Goal: Task Accomplishment & Management: Use online tool/utility

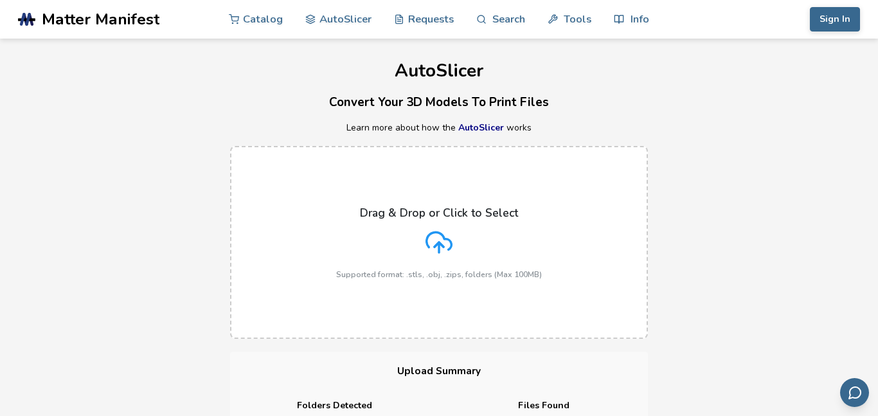
click at [369, 148] on label "Drag & Drop or Click to Select Supported format: .stls, .obj, .zips, folders (M…" at bounding box center [439, 242] width 418 height 193
click at [0, 0] on input "Drag & Drop or Click to Select Supported format: .stls, .obj, .zips, folders (M…" at bounding box center [0, 0] width 0 height 0
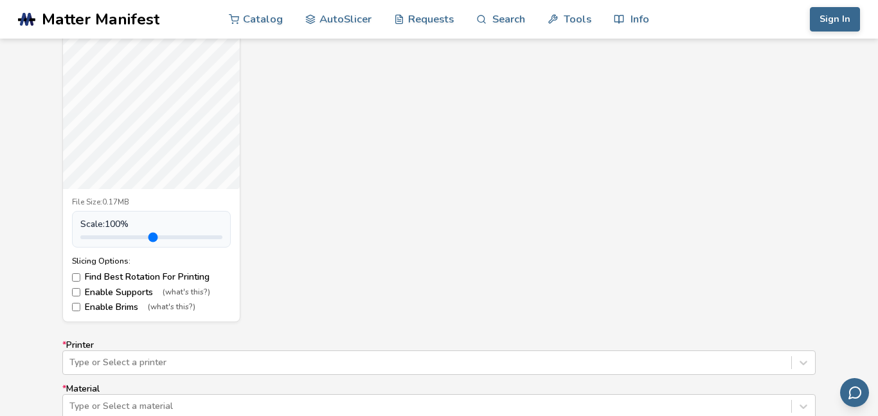
scroll to position [548, 0]
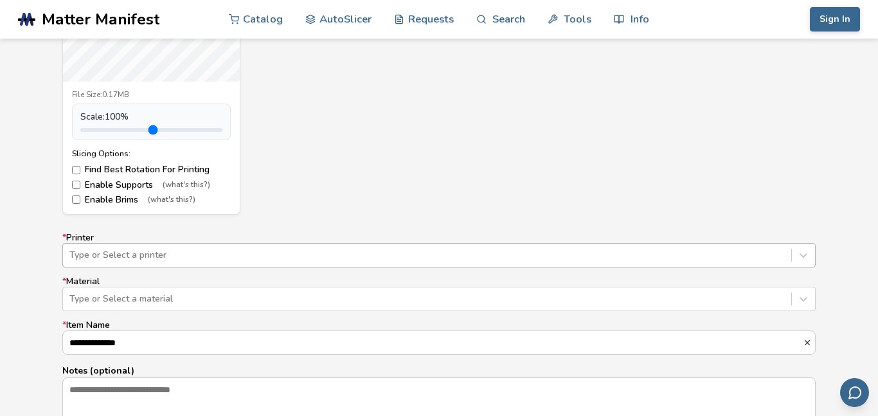
click at [94, 264] on div "Type or Select a printer" at bounding box center [438, 255] width 753 height 24
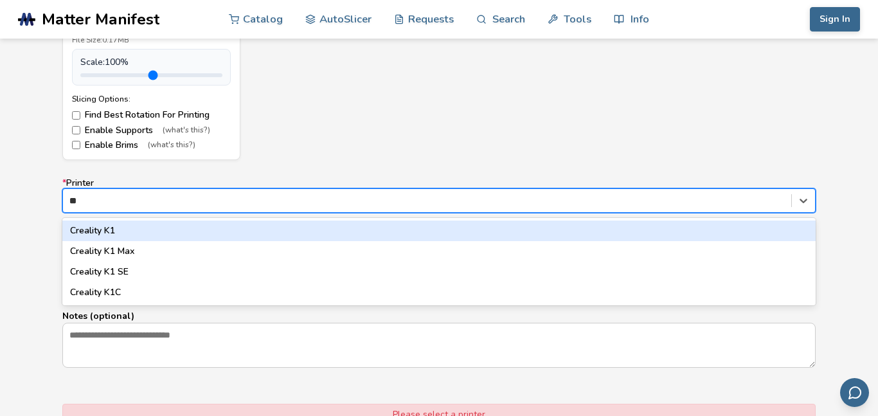
type input "*"
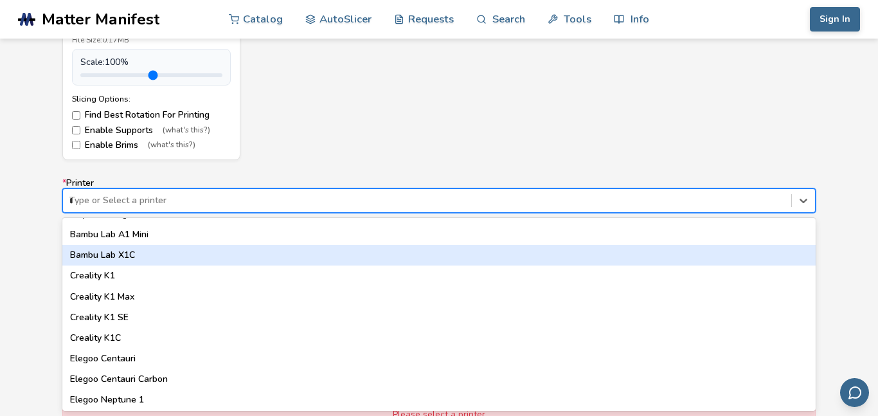
scroll to position [0, 0]
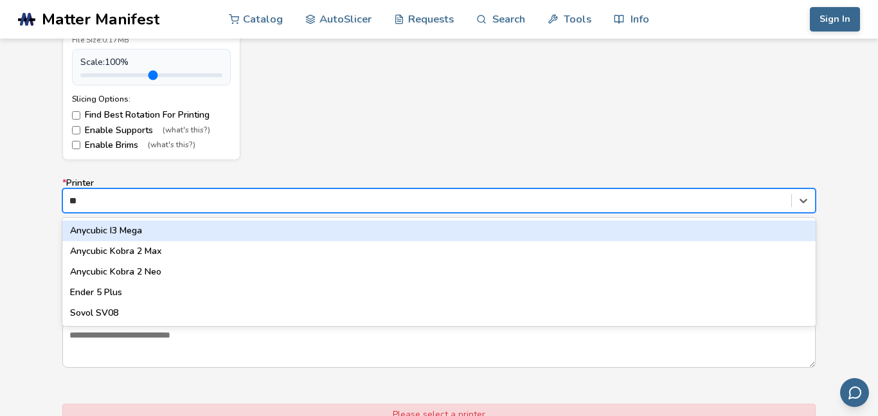
type input "*"
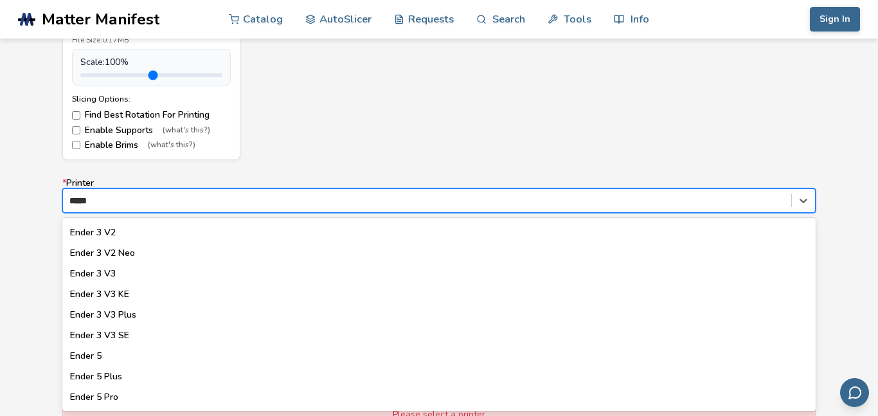
scroll to position [184, 0]
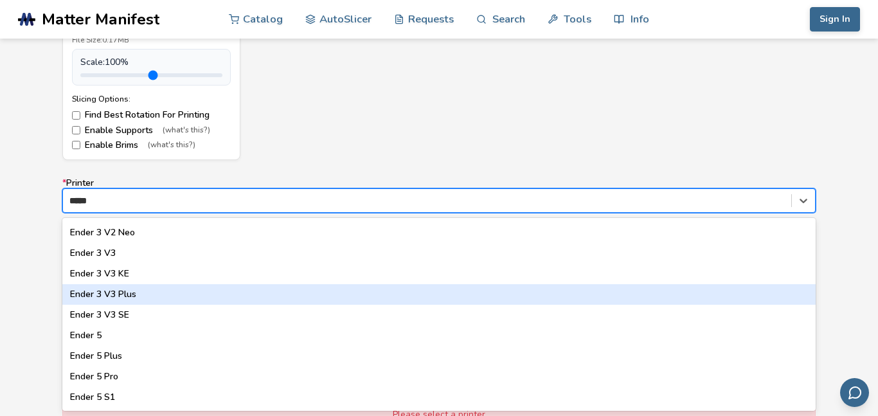
type input "*****"
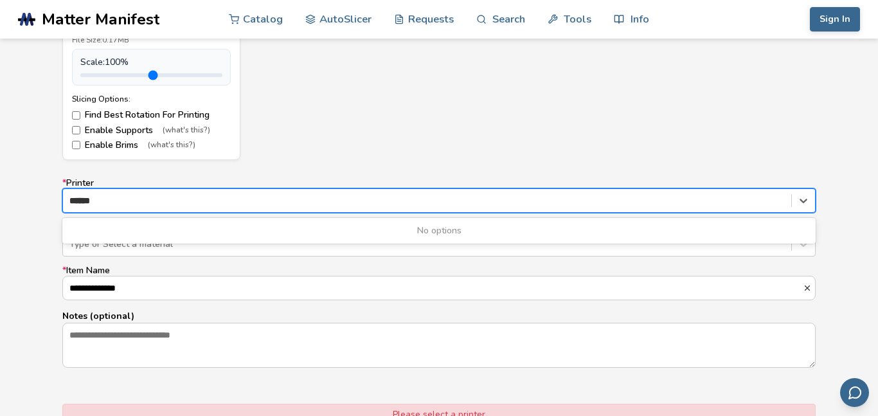
type input "*****"
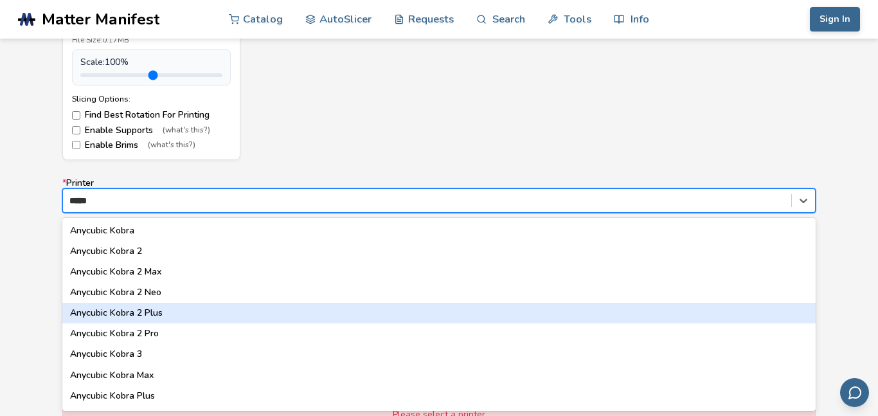
click at [137, 316] on div "Anycubic Kobra 2 Plus" at bounding box center [438, 313] width 753 height 21
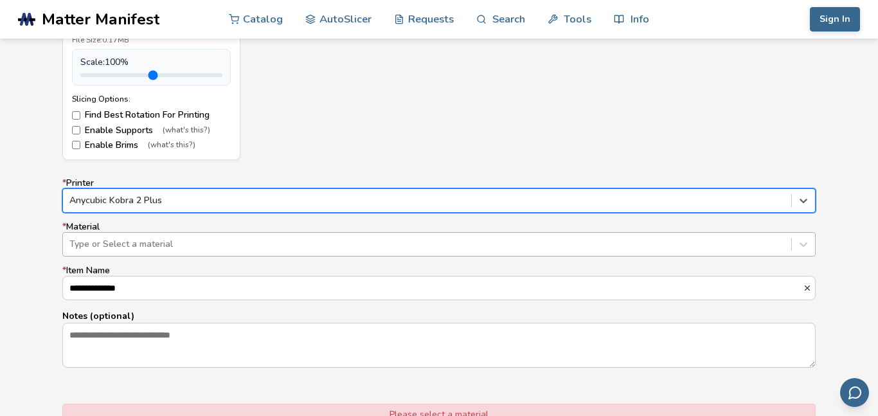
click at [99, 249] on div at bounding box center [426, 244] width 715 height 13
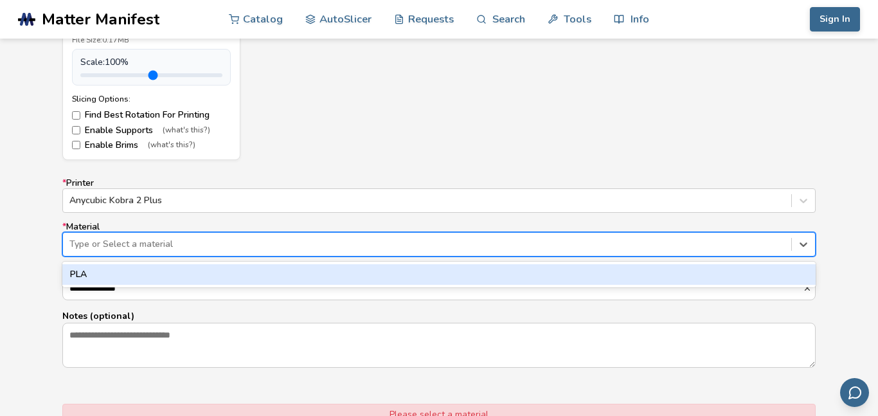
click at [93, 275] on div "PLA" at bounding box center [438, 274] width 753 height 21
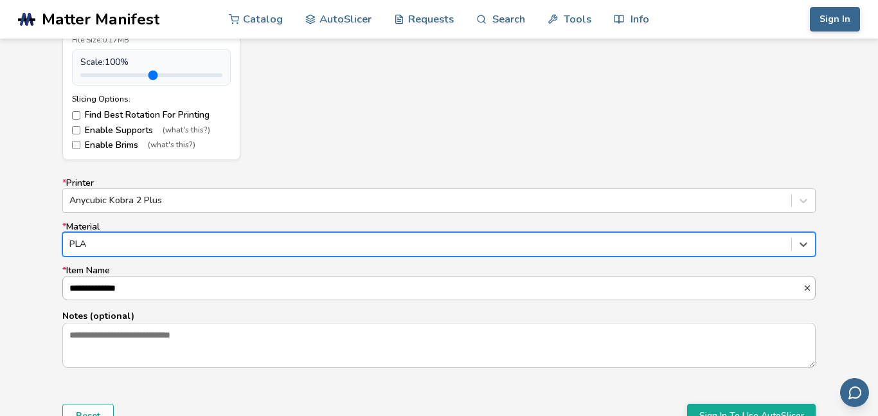
click at [102, 289] on input "**********" at bounding box center [433, 287] width 740 height 23
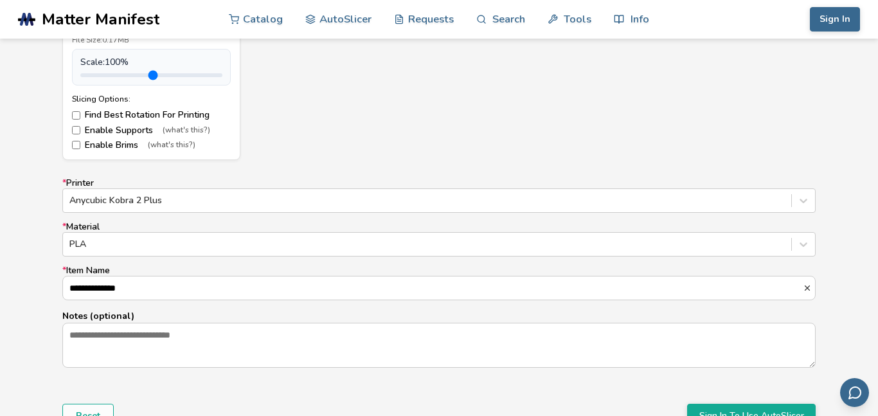
click at [60, 303] on form "**********" at bounding box center [438, 97] width 771 height 679
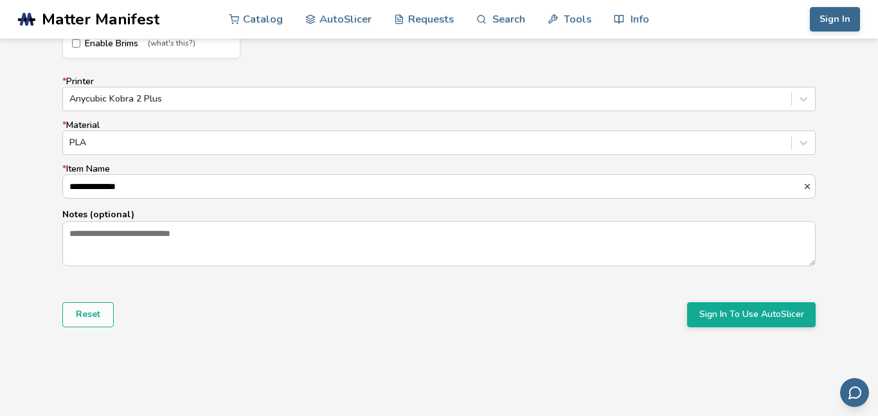
scroll to position [812, 0]
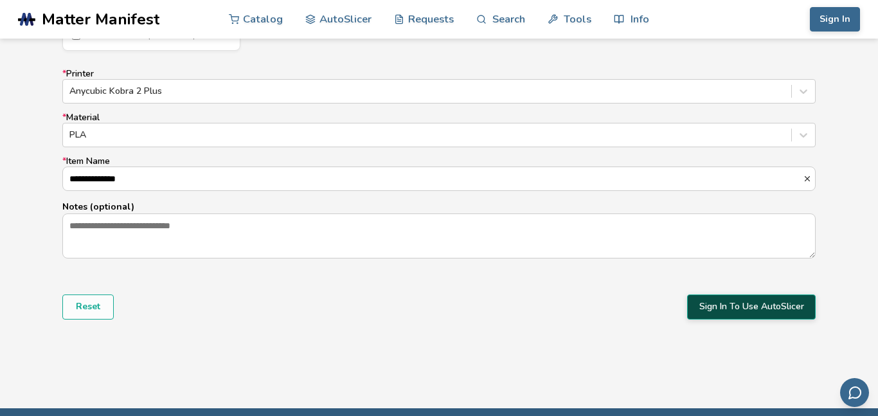
click at [698, 297] on button "Sign In To Use AutoSlicer" at bounding box center [751, 306] width 129 height 24
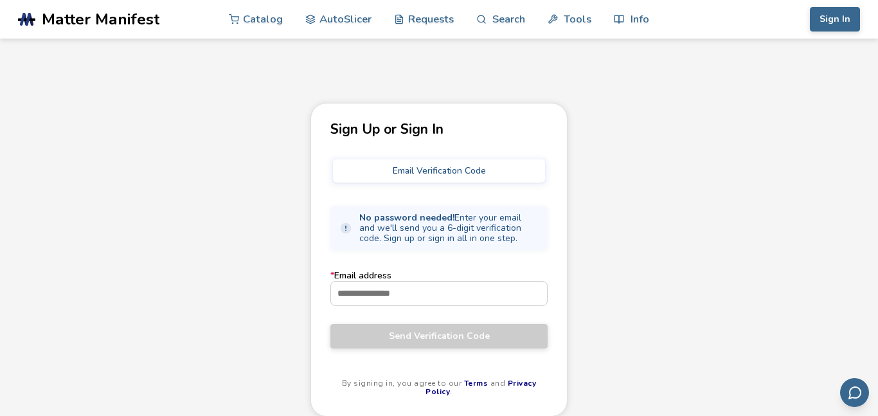
click at [388, 169] on button "Email Verification Code" at bounding box center [439, 170] width 212 height 23
click at [344, 291] on input "* Email address" at bounding box center [439, 293] width 216 height 23
click at [312, 273] on div "Sign Up or Sign In Email Verification Code No password needed! Enter your email…" at bounding box center [438, 260] width 257 height 314
click at [335, 289] on input "* Email address" at bounding box center [439, 293] width 216 height 23
type input "**********"
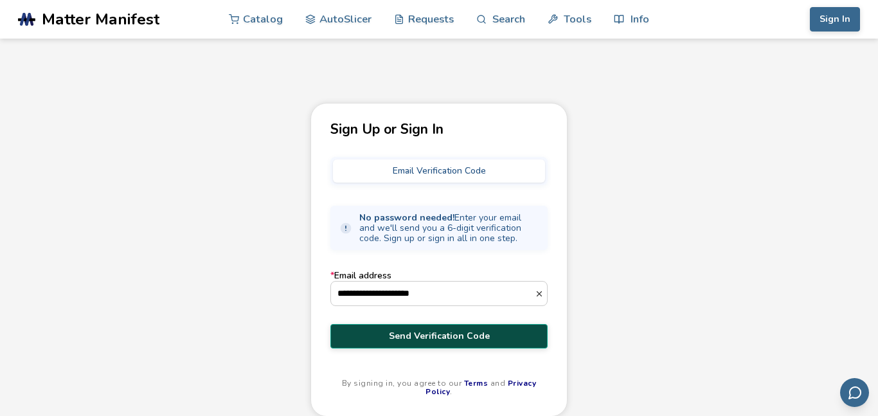
click at [359, 343] on button "Send Verification Code" at bounding box center [438, 336] width 217 height 24
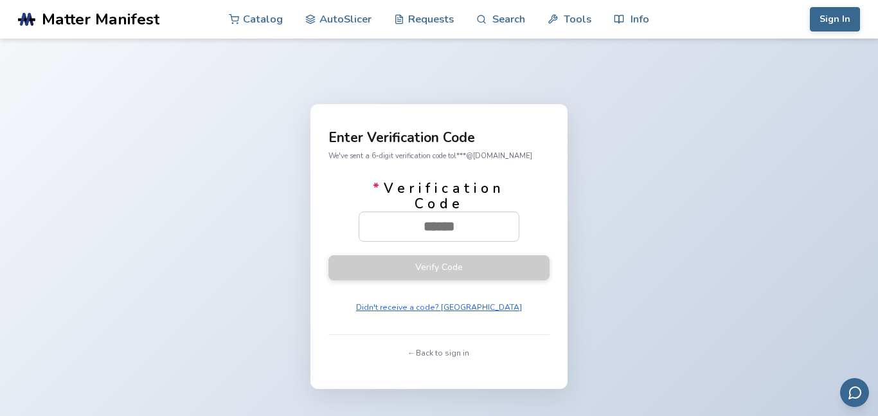
paste input "******"
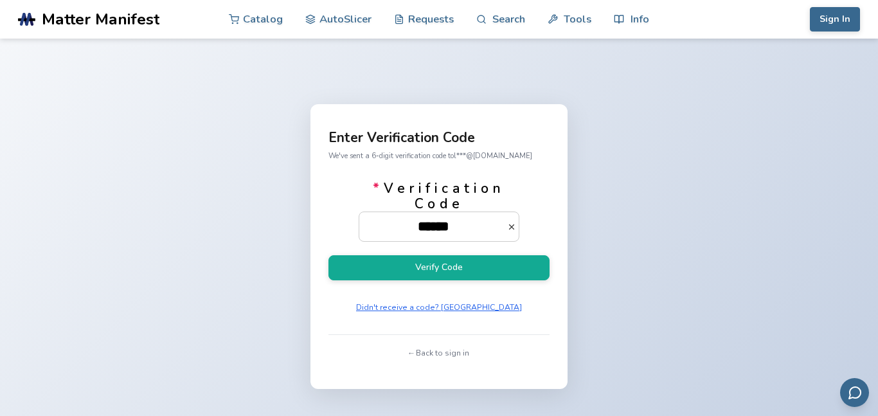
type input "******"
click at [487, 283] on form "* Verification Code ****** Verify Code Didn't receive a code? Resend" at bounding box center [438, 249] width 221 height 136
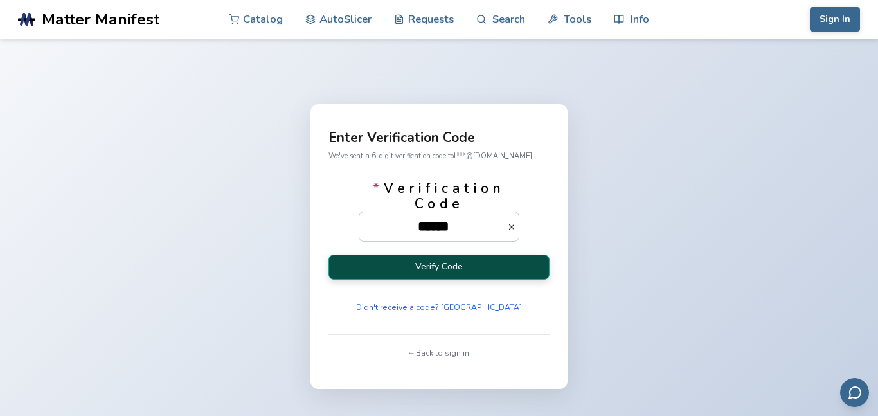
click at [490, 272] on button "Verify Code" at bounding box center [438, 267] width 221 height 25
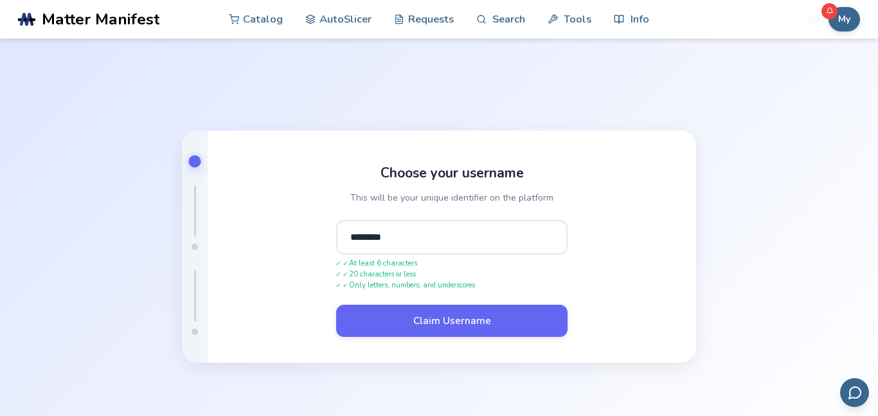
type input "********"
click at [336, 305] on button "Claim Username" at bounding box center [451, 321] width 231 height 32
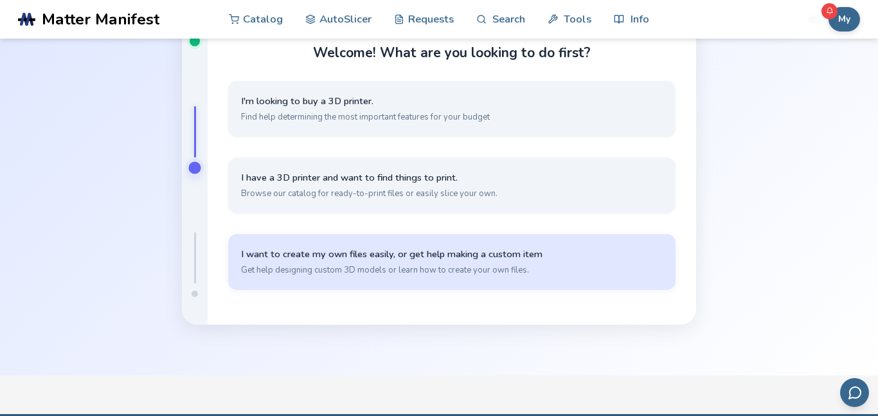
scroll to position [78, 0]
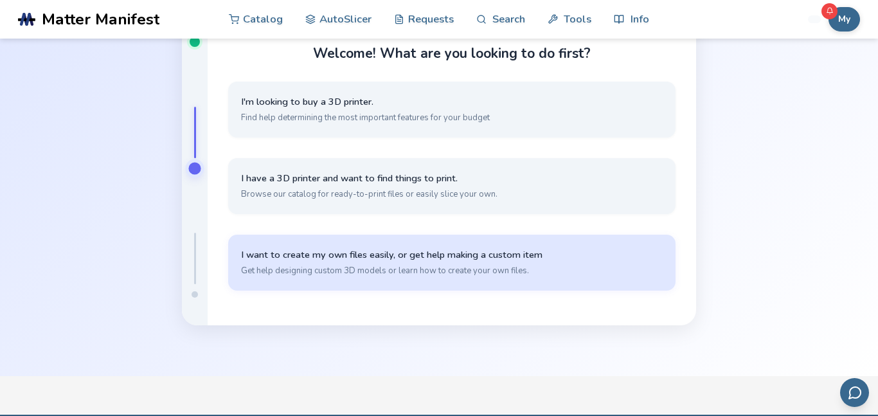
click at [276, 258] on span "I want to create my own files easily, or get help making a custom item" at bounding box center [452, 255] width 422 height 12
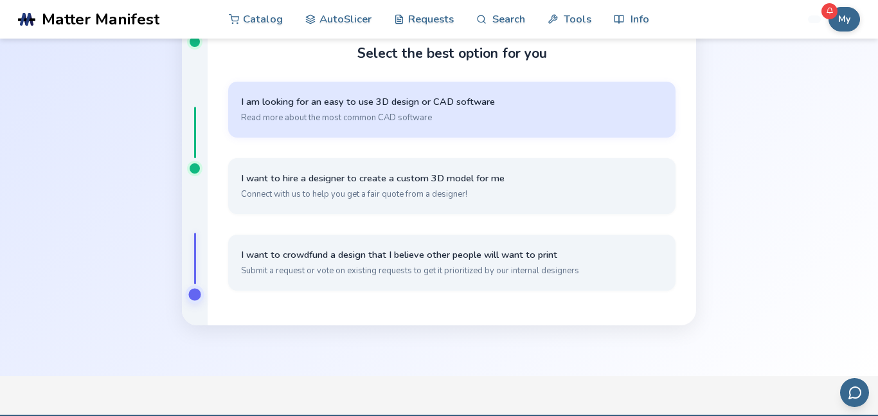
click at [237, 132] on button "I am looking for an easy to use 3D design or CAD software Read more about the m…" at bounding box center [451, 110] width 447 height 56
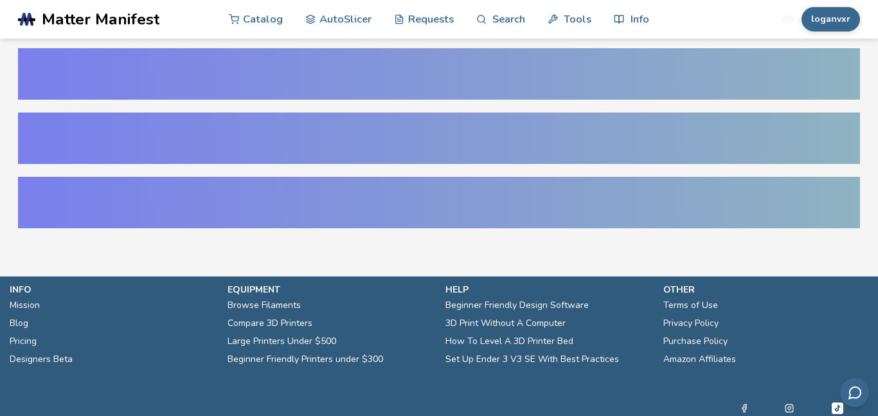
scroll to position [36, 0]
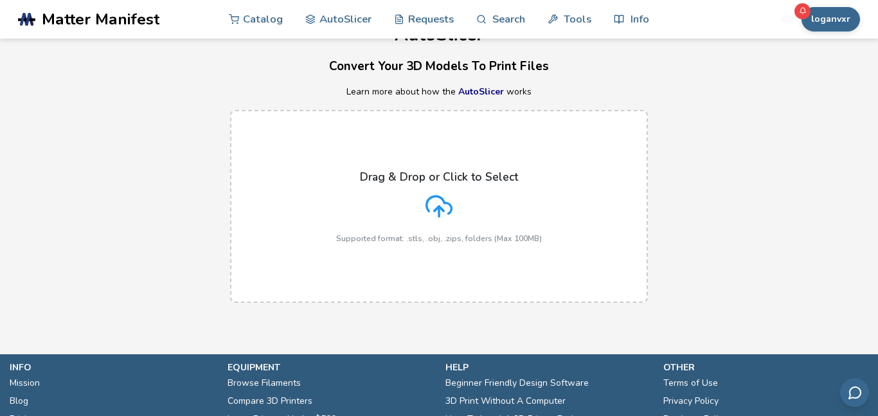
click at [310, 166] on label "Drag & Drop or Click to Select Supported format: .stls, .obj, .zips, folders (M…" at bounding box center [439, 206] width 418 height 193
click at [0, 0] on input "Drag & Drop or Click to Select Supported format: .stls, .obj, .zips, folders (M…" at bounding box center [0, 0] width 0 height 0
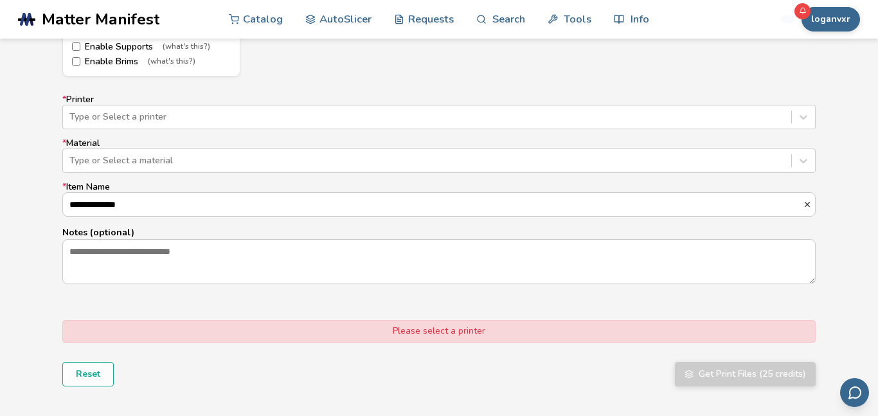
scroll to position [797, 0]
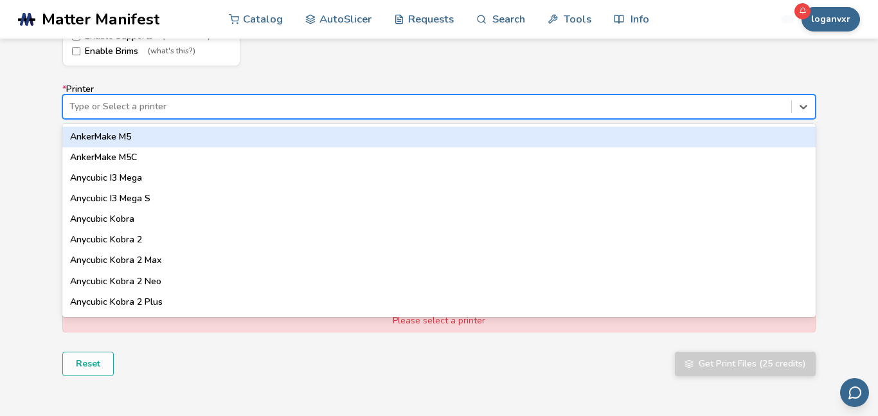
click at [177, 104] on div at bounding box center [426, 106] width 715 height 13
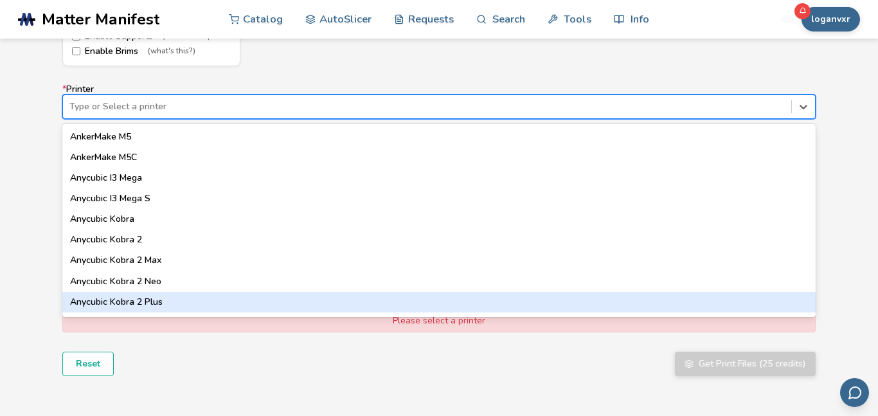
click at [72, 293] on div "Anycubic Kobra 2 Plus" at bounding box center [438, 302] width 753 height 21
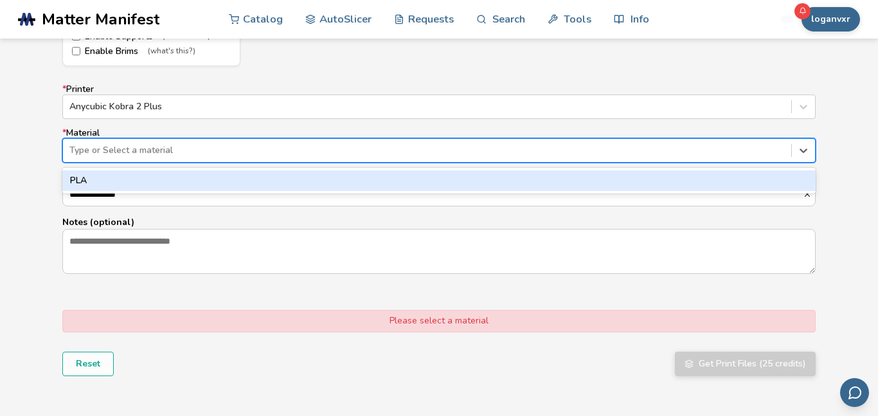
click at [78, 156] on div at bounding box center [426, 150] width 715 height 13
click at [75, 185] on div "PLA" at bounding box center [438, 180] width 753 height 21
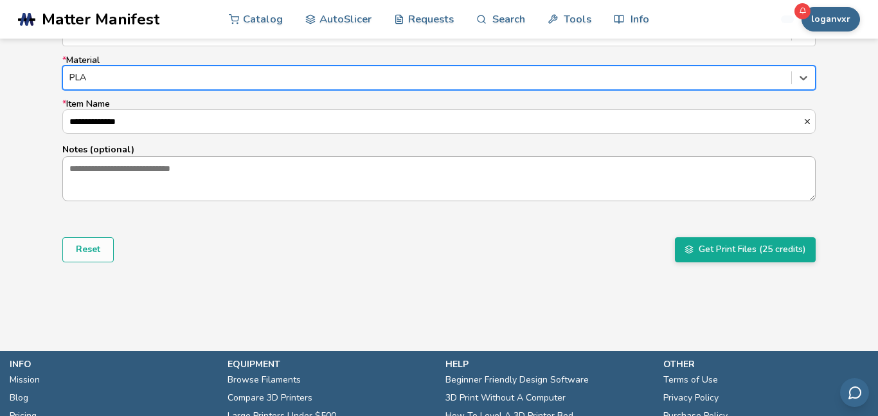
scroll to position [874, 0]
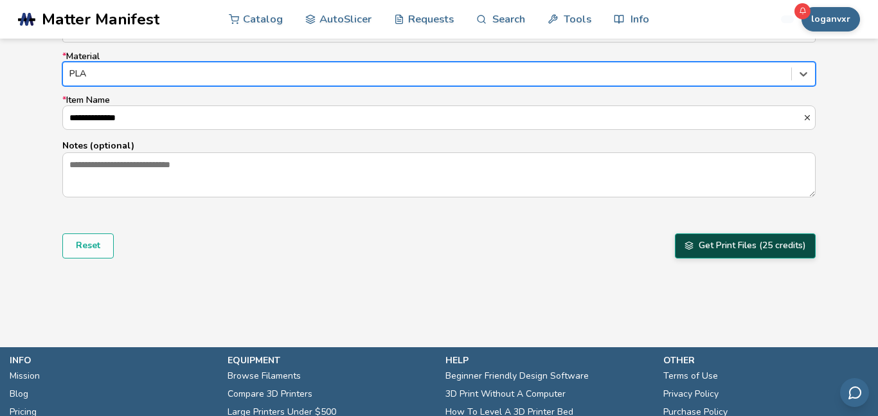
click at [736, 240] on button "Get Print Files (25 credits)" at bounding box center [745, 245] width 141 height 24
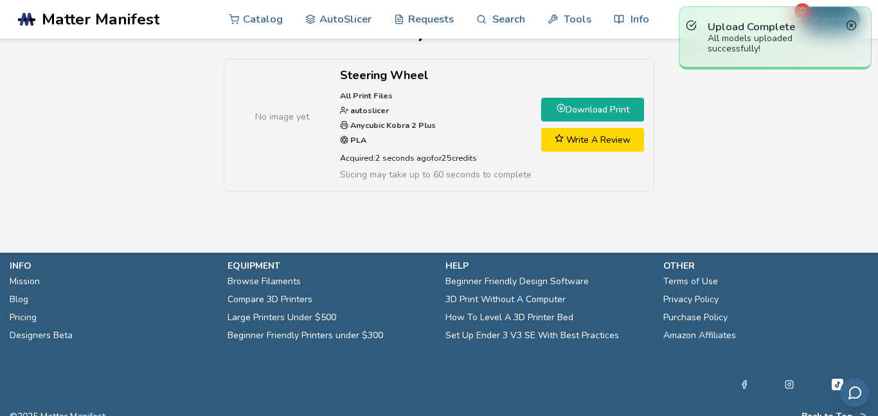
scroll to position [33, 0]
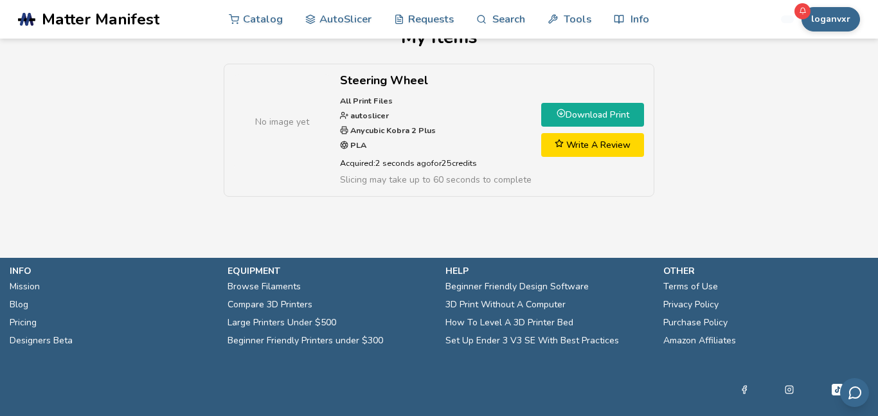
click at [550, 122] on link "Download Print" at bounding box center [592, 115] width 103 height 24
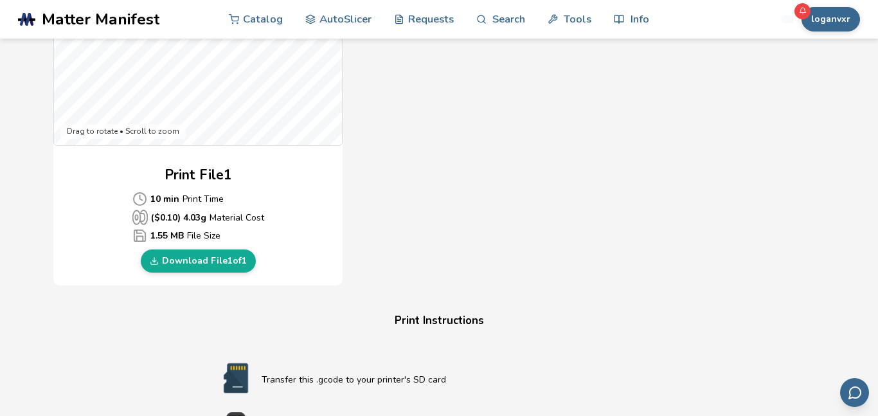
scroll to position [505, 0]
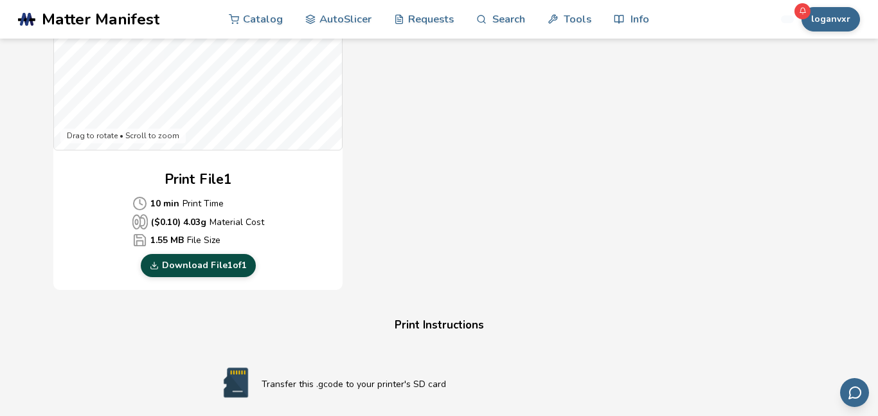
click at [184, 267] on link "Download File 1 of 1" at bounding box center [198, 265] width 115 height 23
